Goal: Task Accomplishment & Management: Use online tool/utility

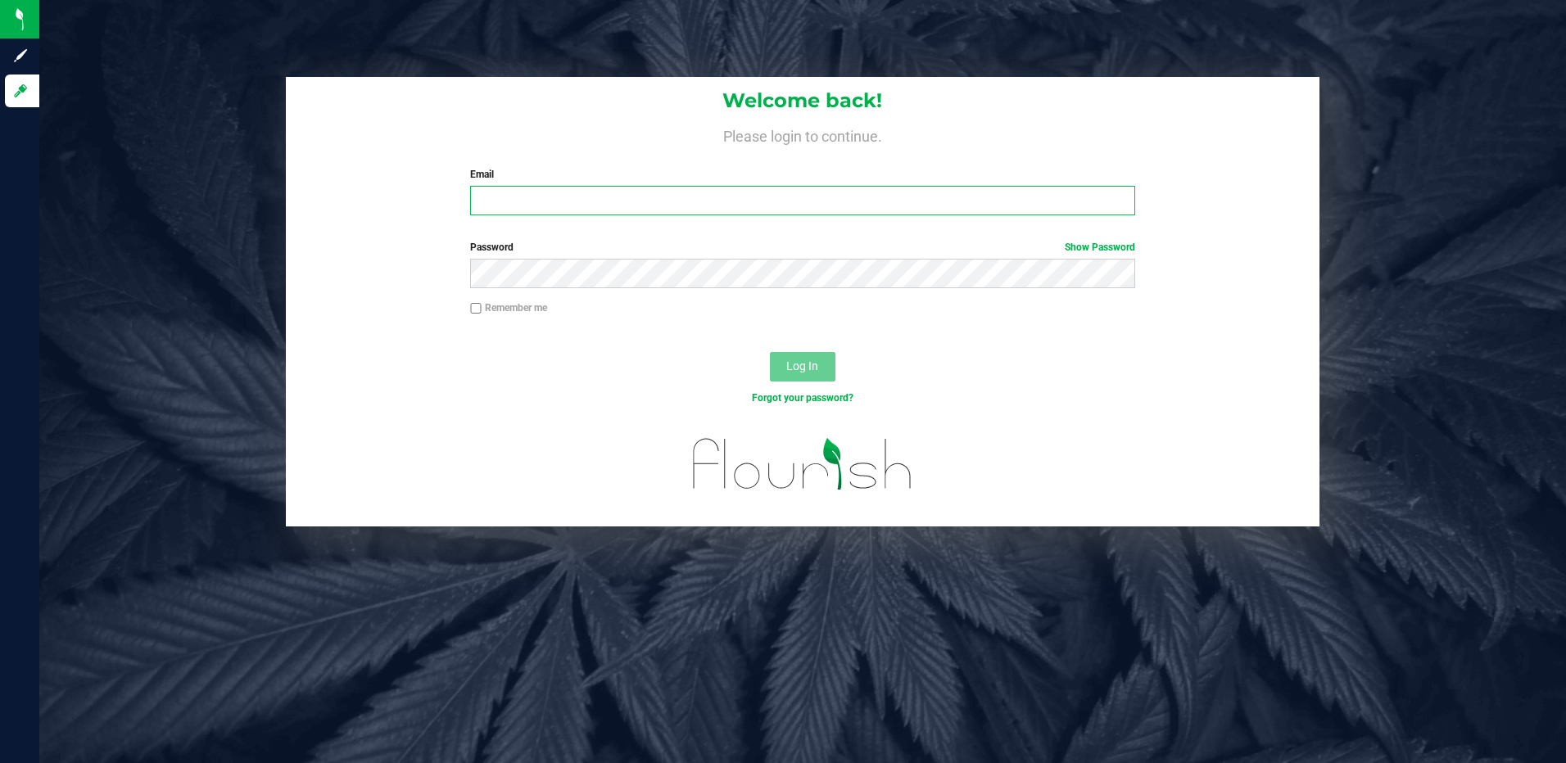
click at [506, 201] on input "Email" at bounding box center [802, 200] width 665 height 29
type input "[EMAIL_ADDRESS][DOMAIN_NAME]"
click at [770, 352] on button "Log In" at bounding box center [803, 366] width 66 height 29
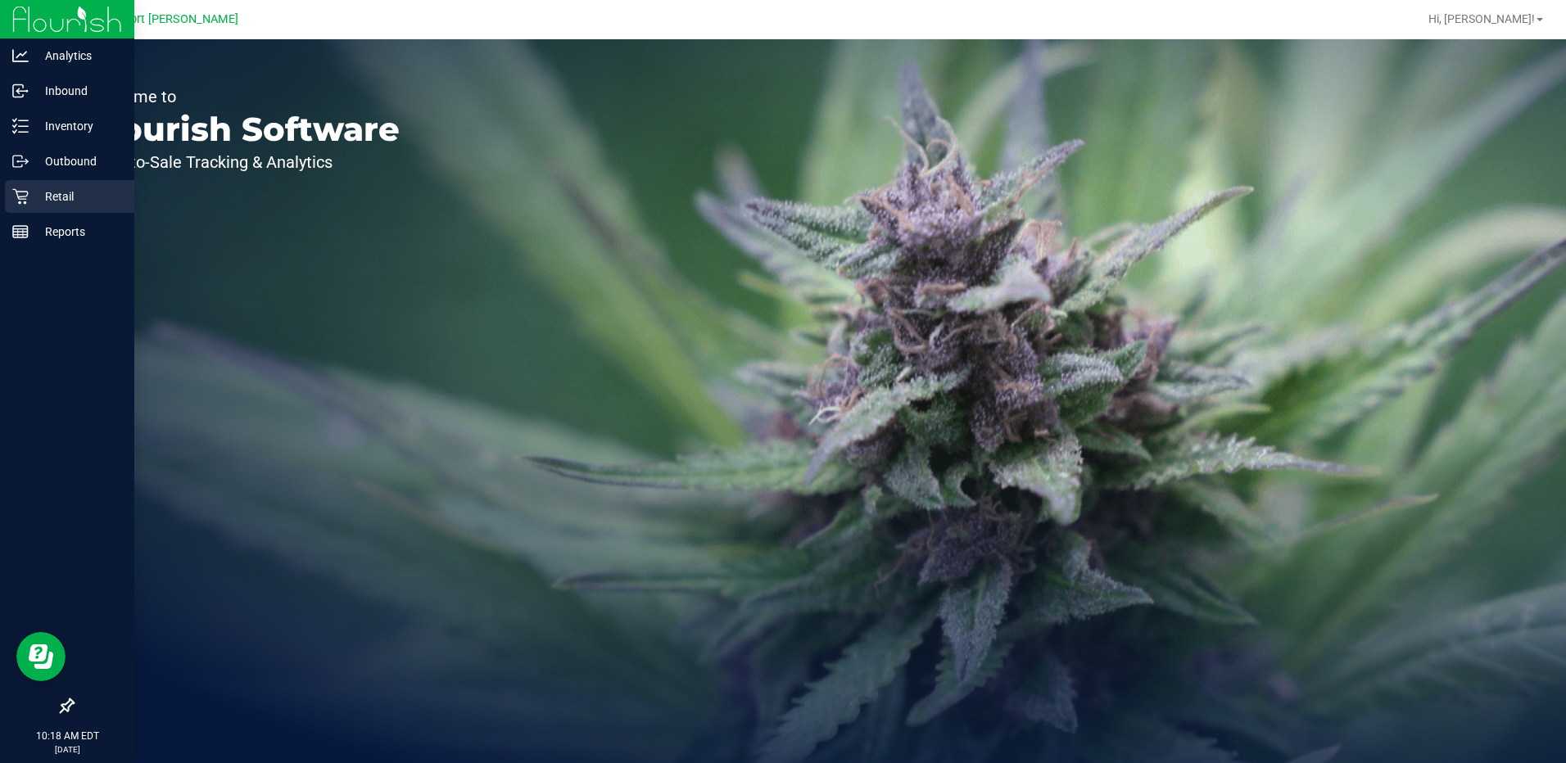
click at [60, 199] on p "Retail" at bounding box center [78, 197] width 98 height 20
